Goal: Navigation & Orientation: Find specific page/section

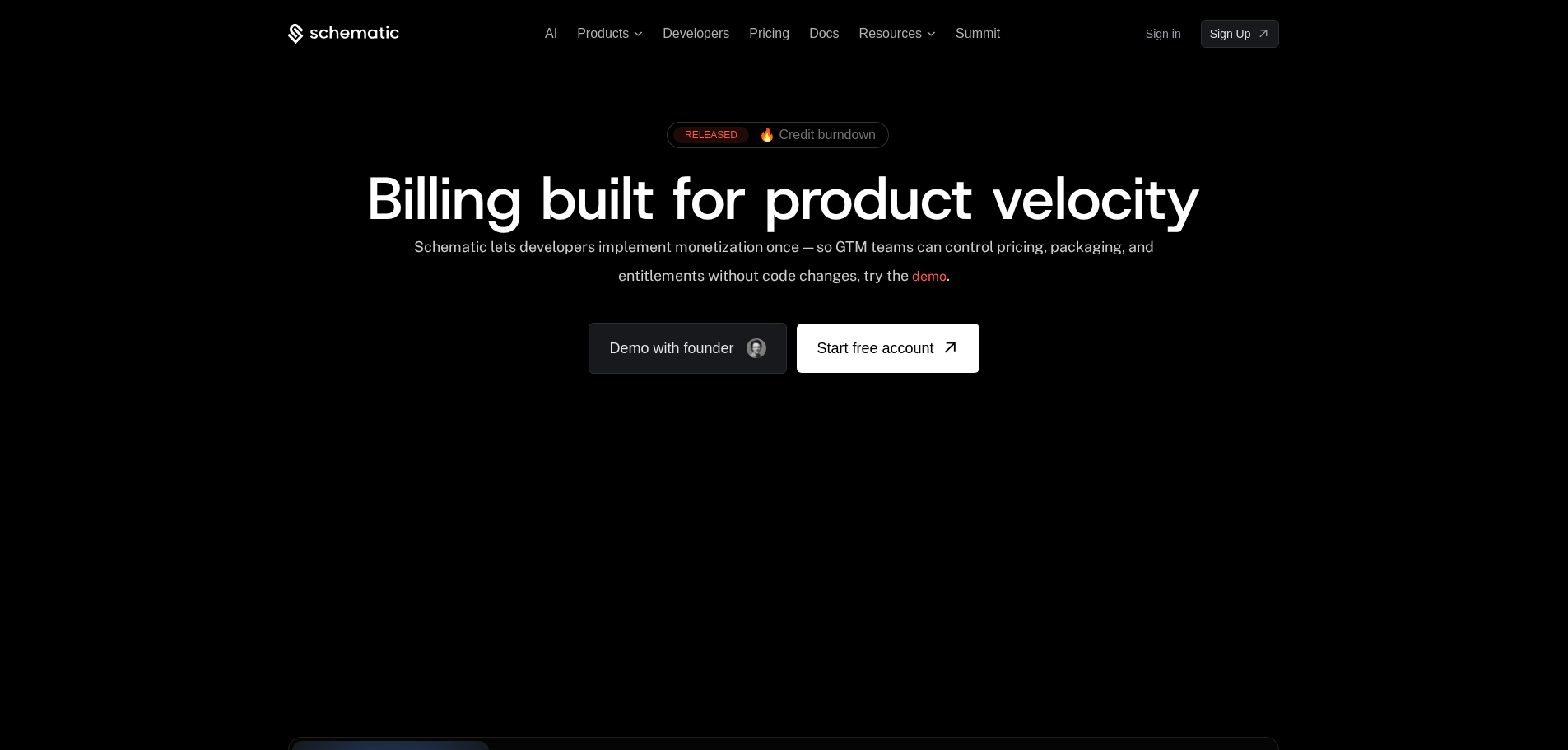
click at [492, 568] on div "Your browser does not support the video tag." at bounding box center [784, 485] width 1070 height 693
click at [708, 515] on div "Your browser does not support the video tag." at bounding box center [784, 485] width 1070 height 693
drag, startPoint x: 585, startPoint y: 496, endPoint x: 491, endPoint y: 539, distance: 103.4
click at [492, 531] on div "Your browser does not support the video tag." at bounding box center [784, 485] width 1070 height 693
drag, startPoint x: 497, startPoint y: 576, endPoint x: 325, endPoint y: 531, distance: 177.8
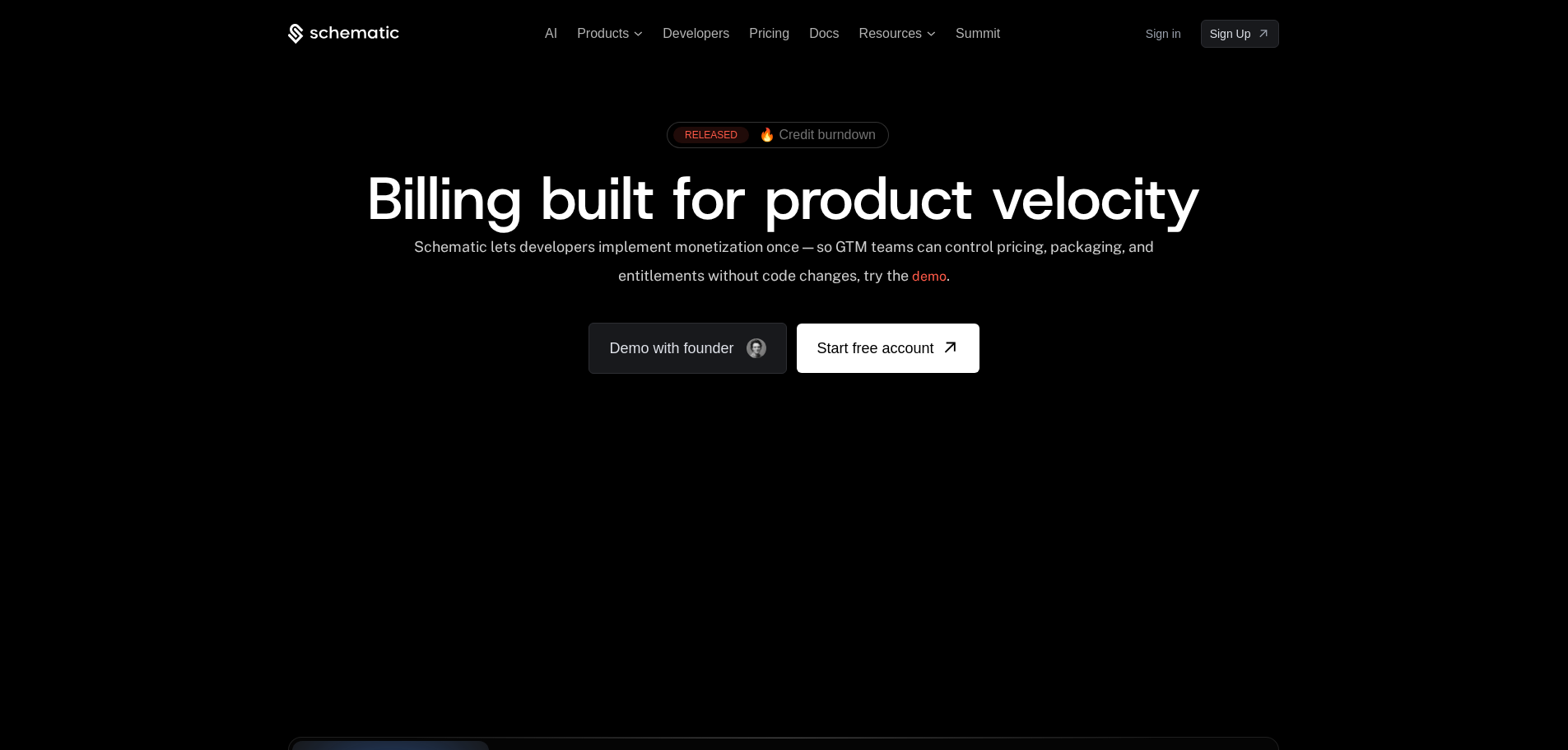
click at [325, 531] on div "Your browser does not support the video tag." at bounding box center [784, 485] width 1070 height 693
click at [839, 132] on span "🔥 Credit burndown" at bounding box center [818, 134] width 117 height 15
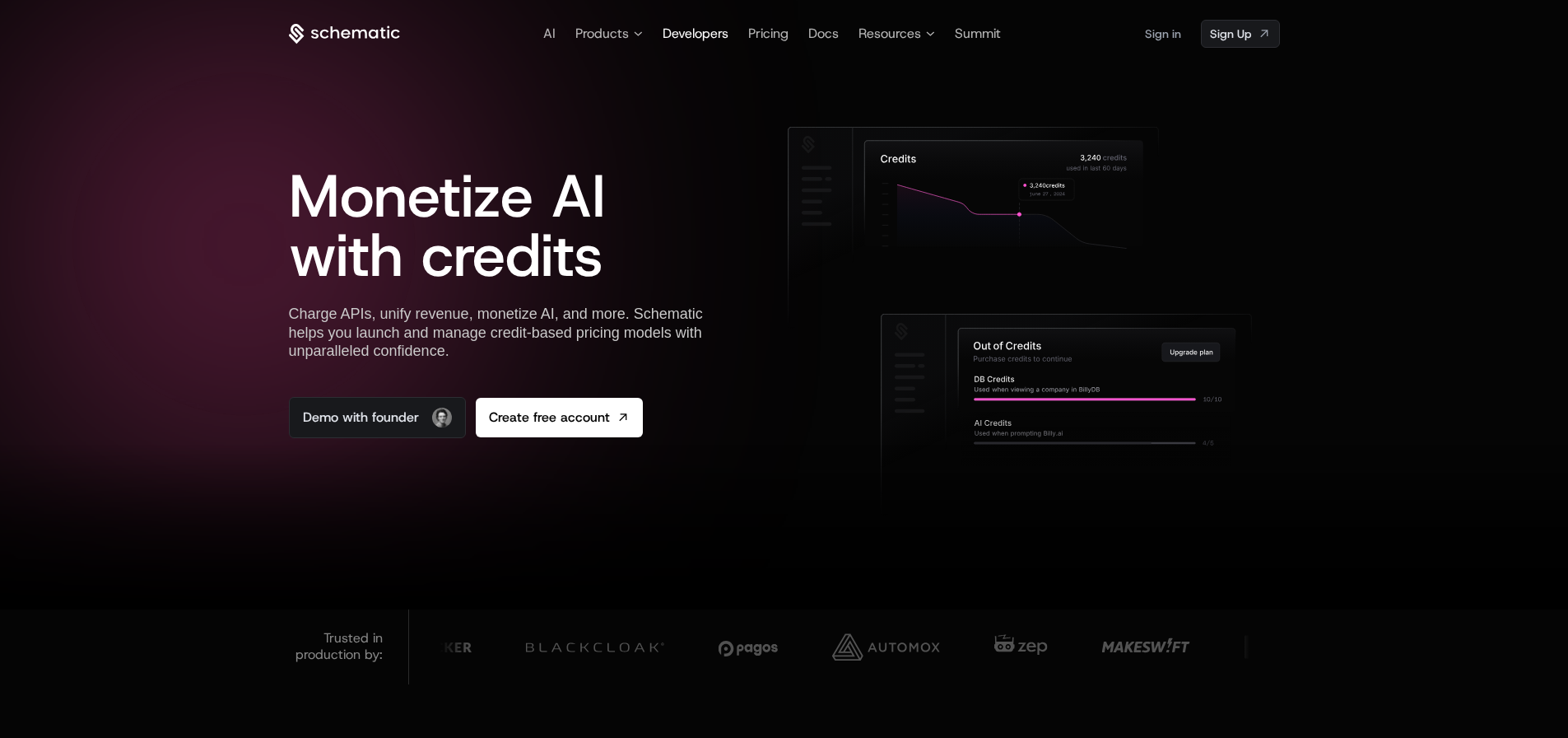
click at [713, 28] on span "Developers" at bounding box center [694, 33] width 66 height 18
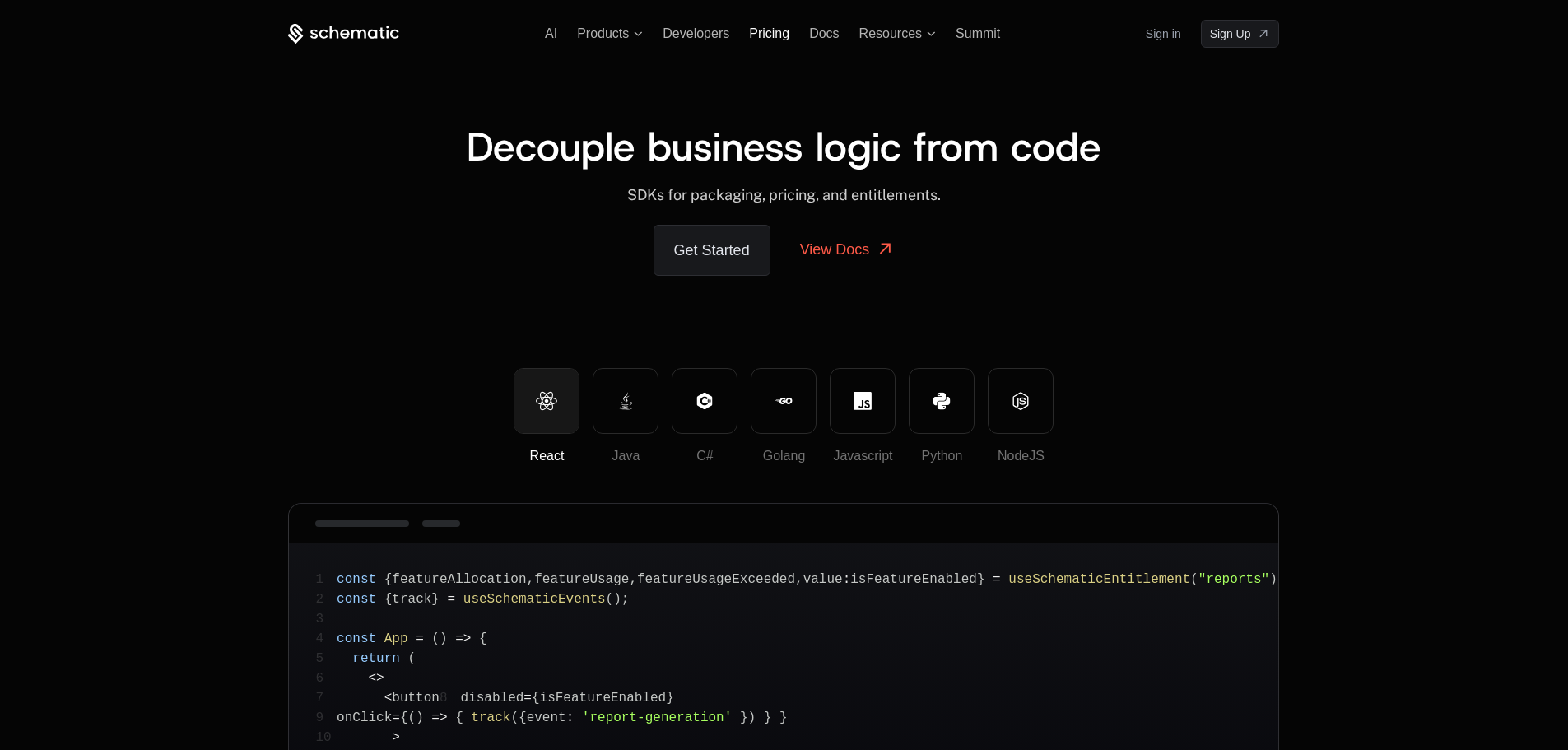
click at [753, 39] on span "Pricing" at bounding box center [769, 33] width 40 height 14
